Goal: Book appointment/travel/reservation

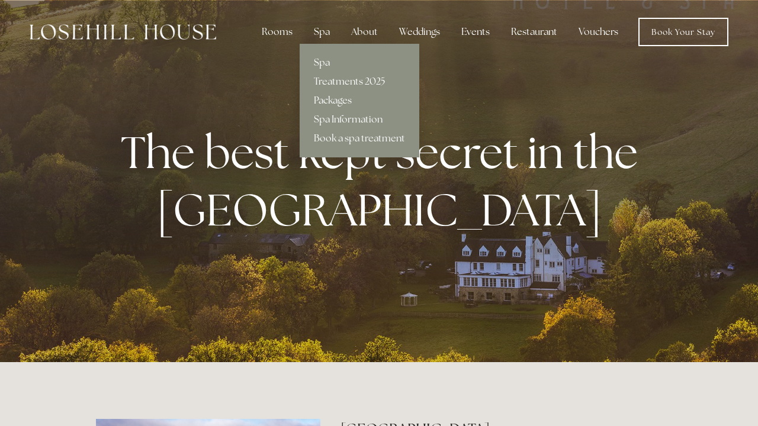
click at [339, 101] on link "Packages" at bounding box center [360, 100] width 120 height 19
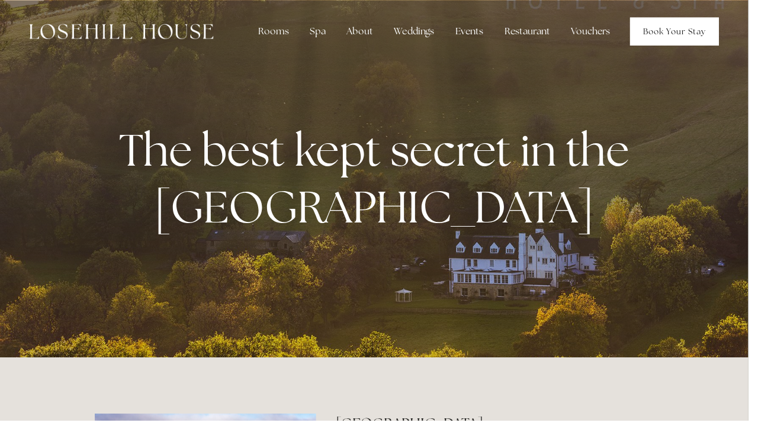
click at [684, 35] on link "Book Your Stay" at bounding box center [683, 32] width 90 height 28
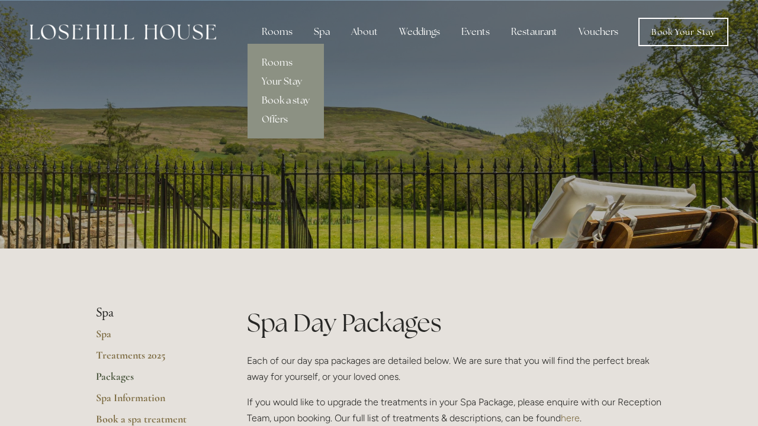
click at [298, 102] on link "Book a stay" at bounding box center [286, 100] width 76 height 19
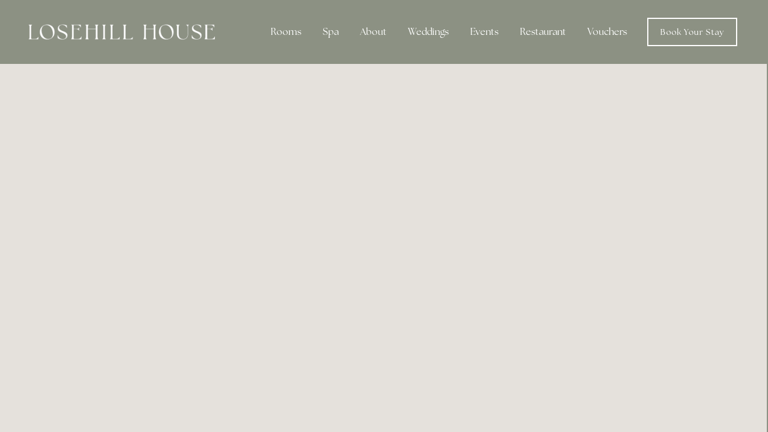
scroll to position [0, 1]
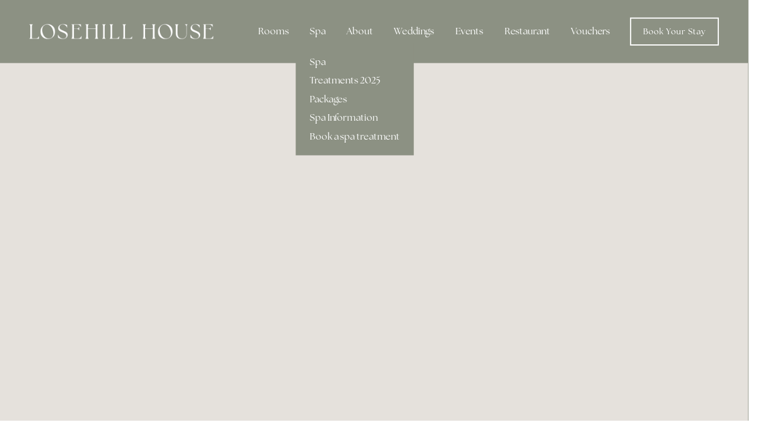
click at [330, 79] on link "Treatments 2025" at bounding box center [360, 81] width 120 height 19
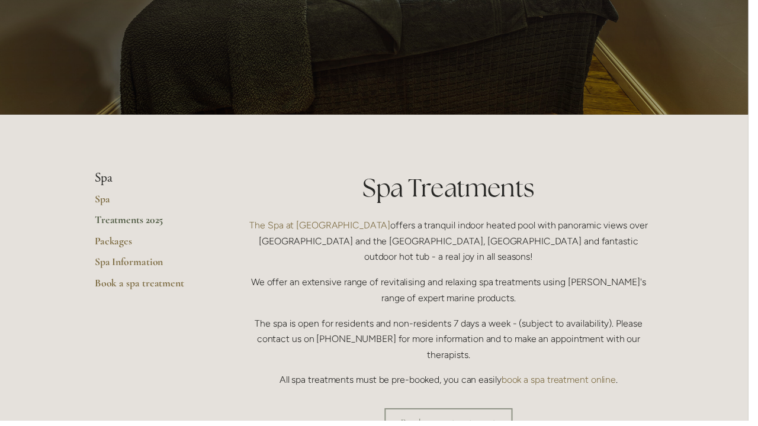
scroll to position [134, 0]
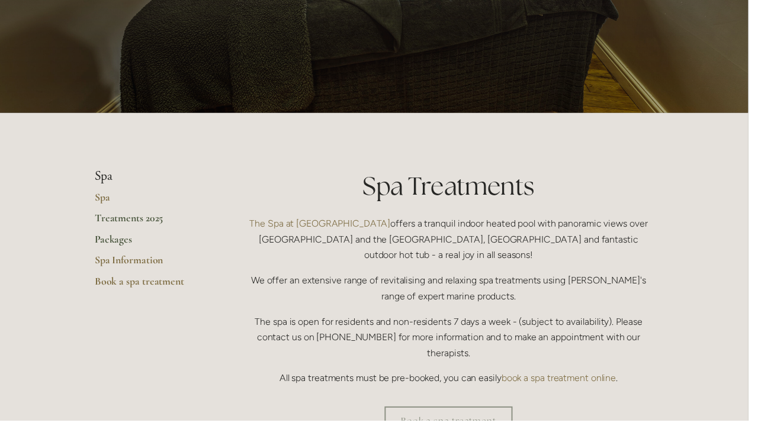
click at [127, 236] on link "Packages" at bounding box center [152, 246] width 113 height 21
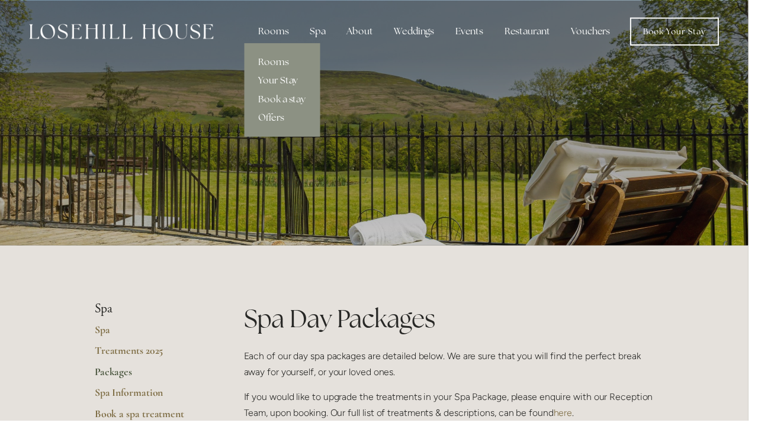
click at [296, 78] on link "Your Stay" at bounding box center [286, 81] width 76 height 19
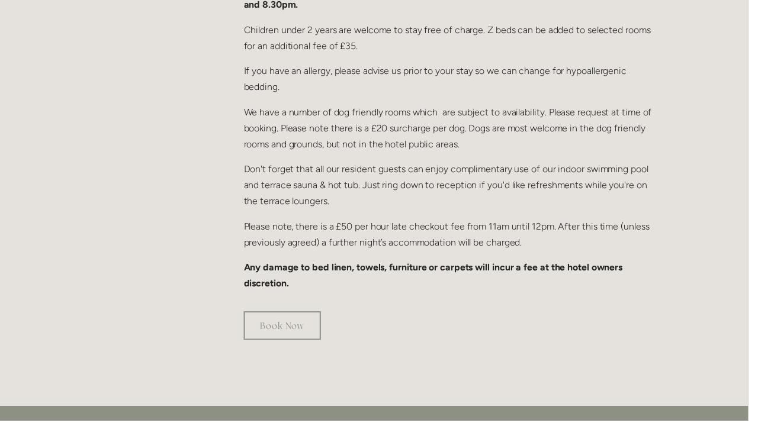
scroll to position [736, 0]
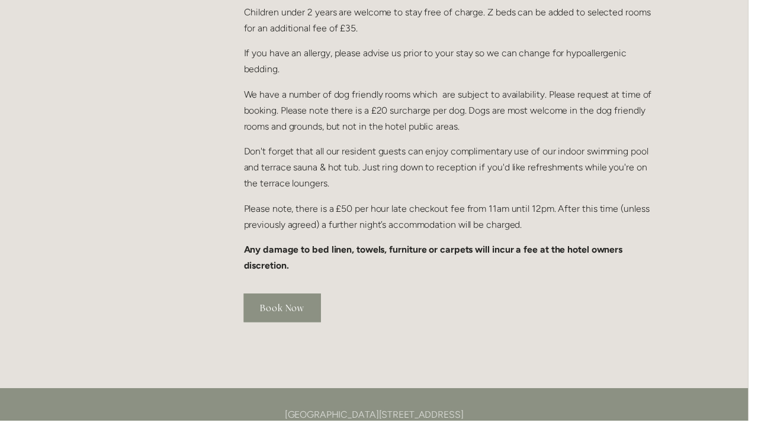
click at [287, 298] on link "Book Now" at bounding box center [286, 312] width 78 height 29
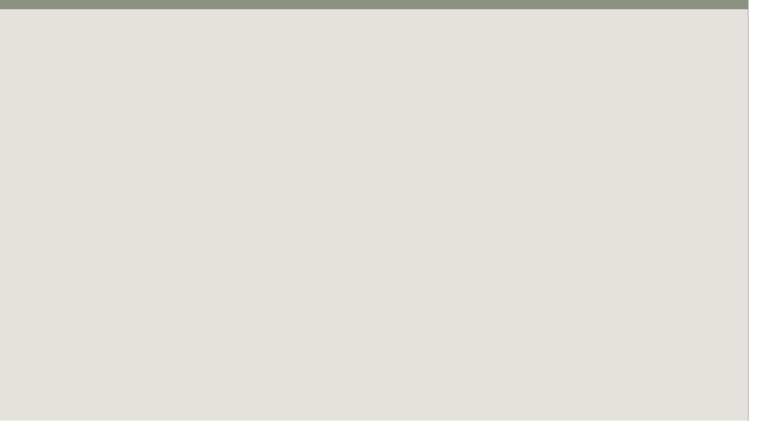
scroll to position [64, 0]
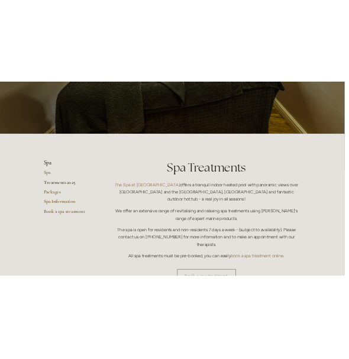
scroll to position [135, 0]
